Goal: Task Accomplishment & Management: Manage account settings

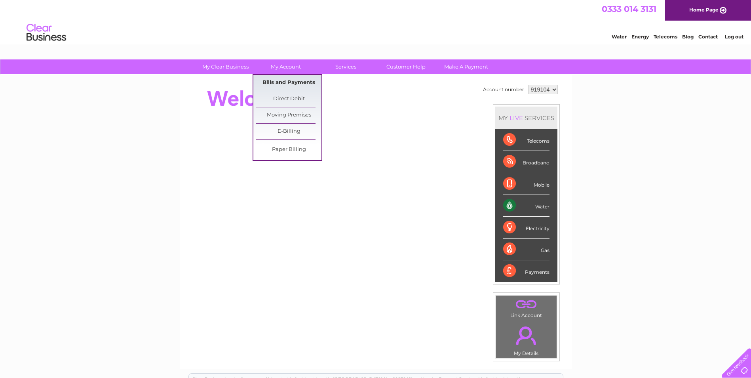
click at [286, 82] on link "Bills and Payments" at bounding box center [288, 83] width 65 height 16
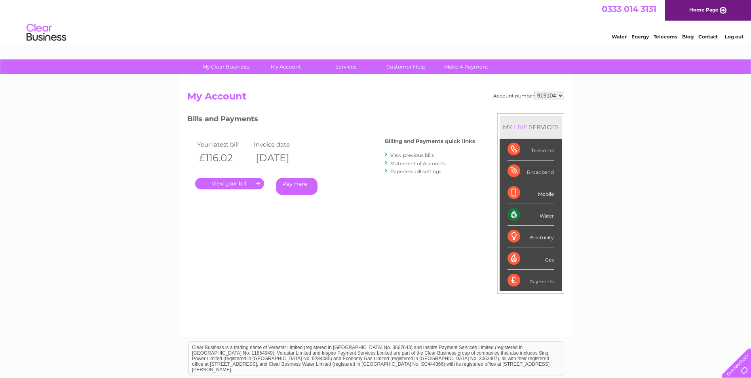
click at [241, 184] on link "." at bounding box center [229, 183] width 69 height 11
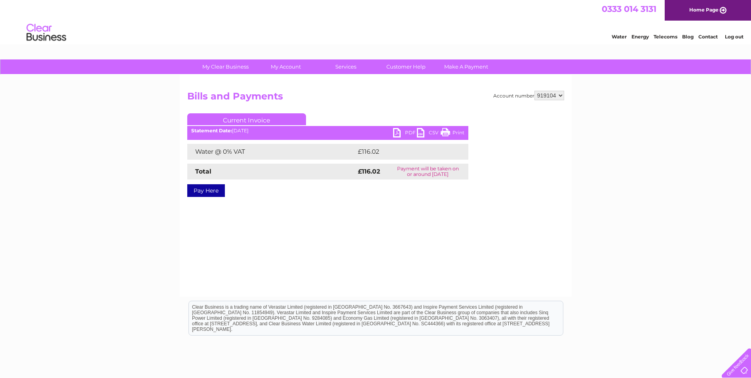
click at [405, 133] on link "PDF" at bounding box center [405, 133] width 24 height 11
